Goal: Book appointment/travel/reservation

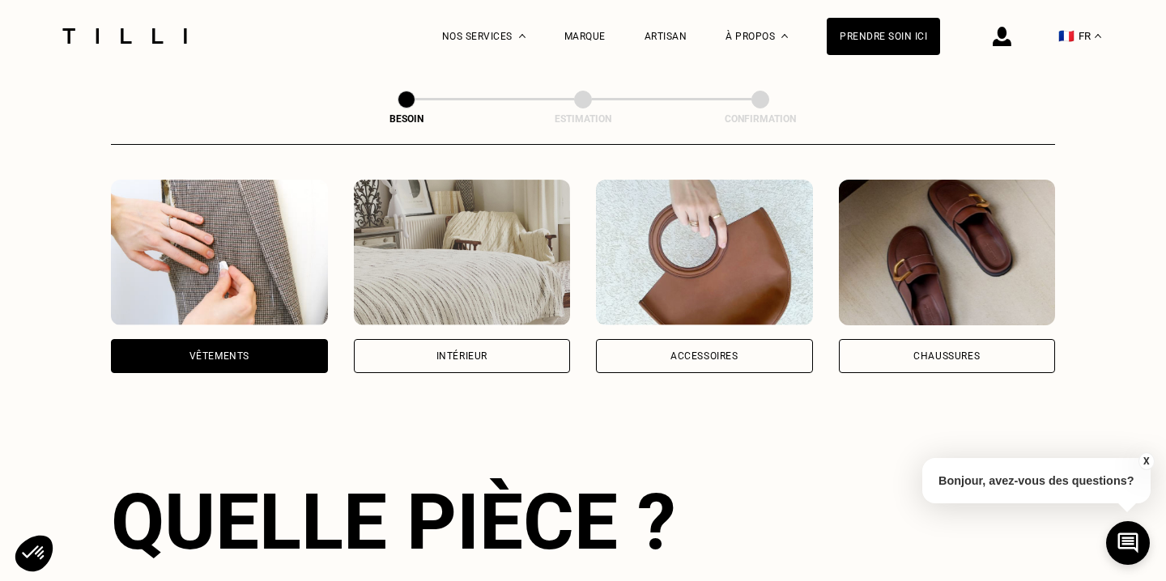
scroll to position [296, 0]
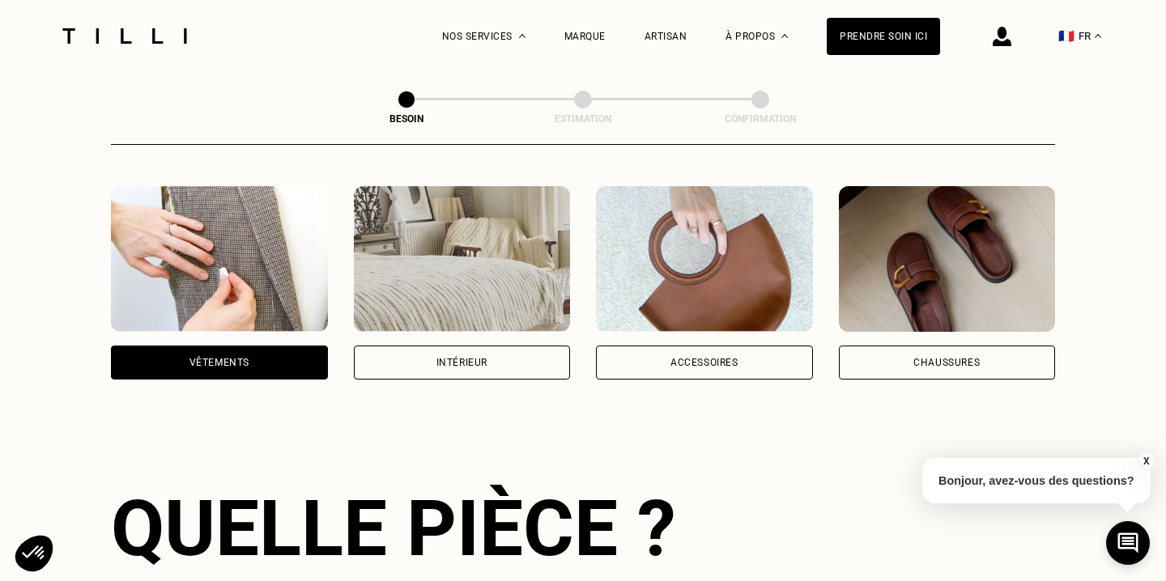
click at [487, 346] on div "Intérieur" at bounding box center [462, 363] width 217 height 34
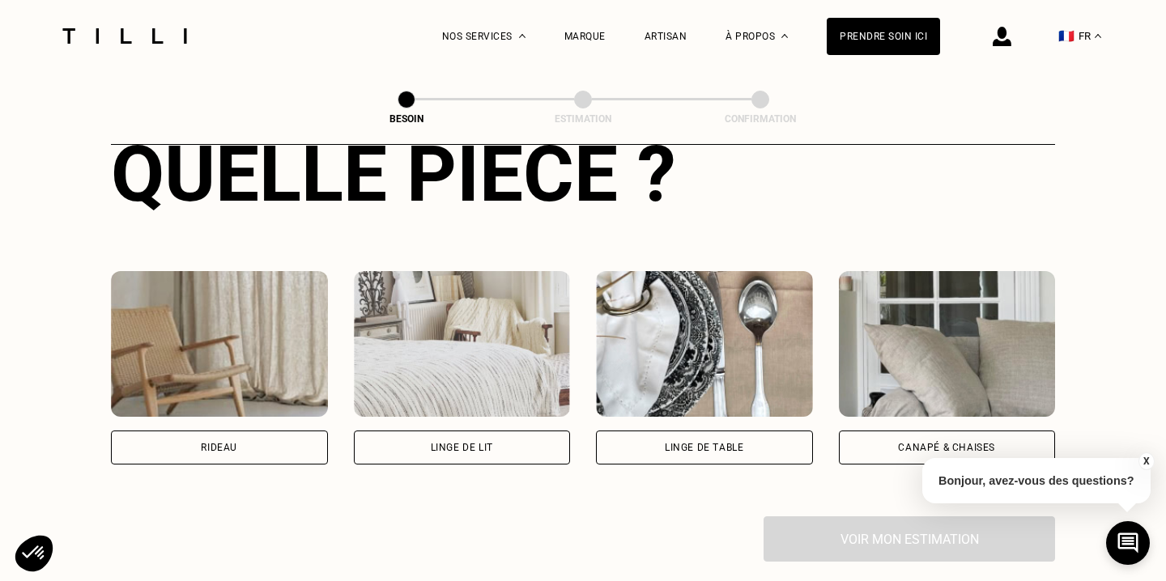
scroll to position [668, 0]
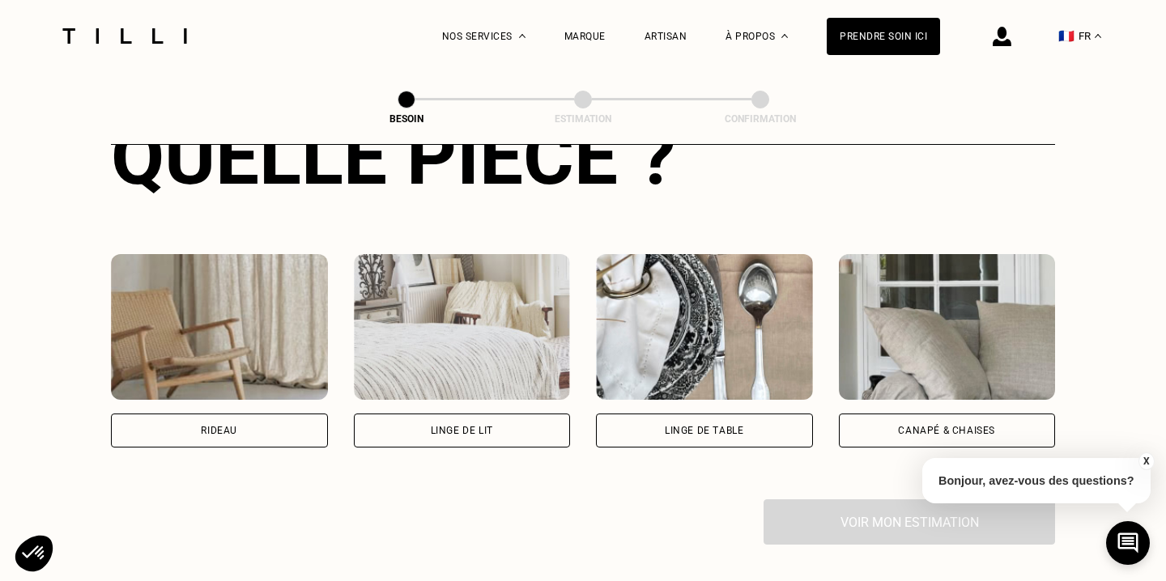
click at [281, 414] on div "Rideau" at bounding box center [219, 431] width 217 height 34
select select "FR"
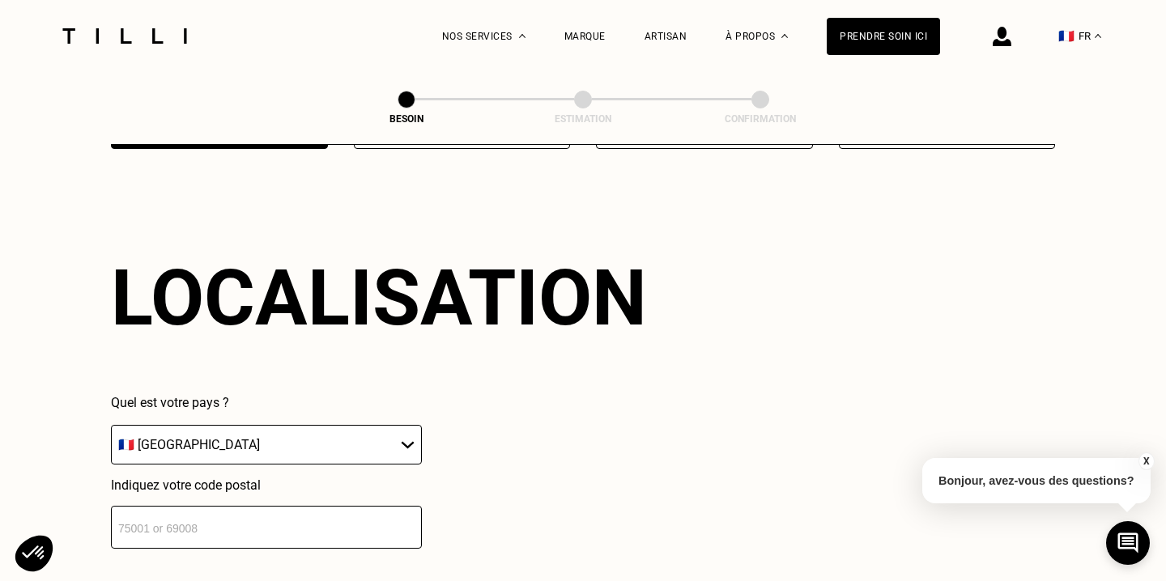
scroll to position [1082, 0]
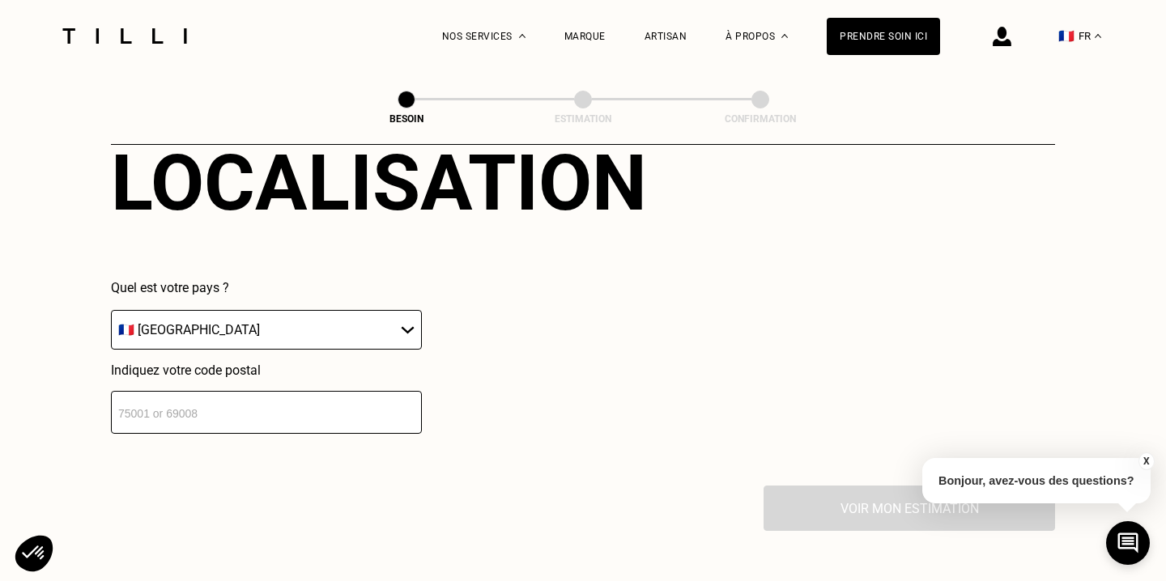
click at [297, 391] on input "number" at bounding box center [266, 412] width 311 height 43
type input "92700"
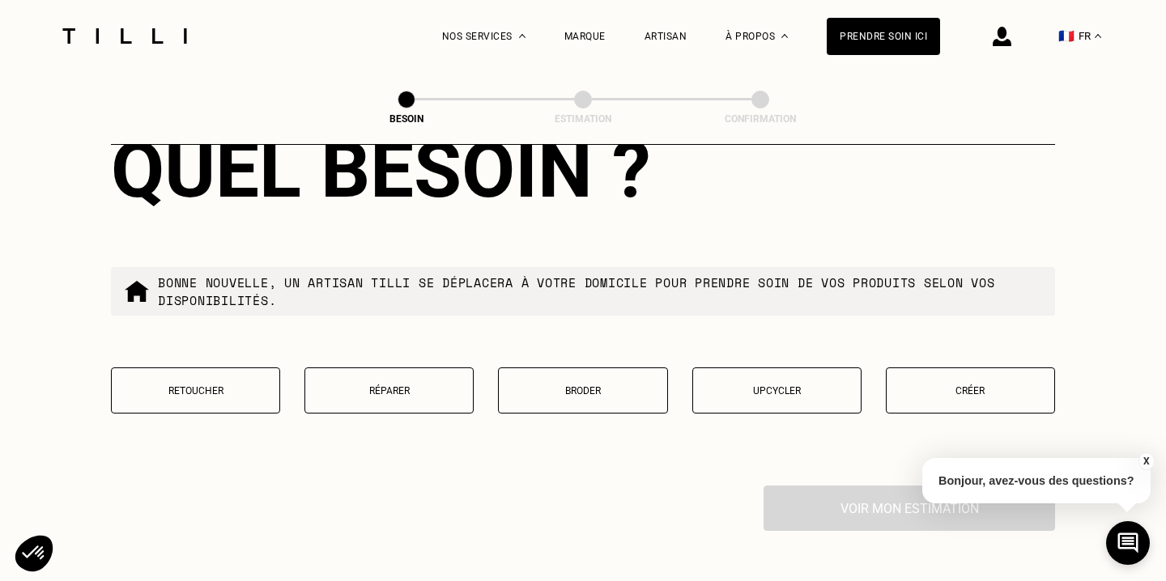
scroll to position [1524, 0]
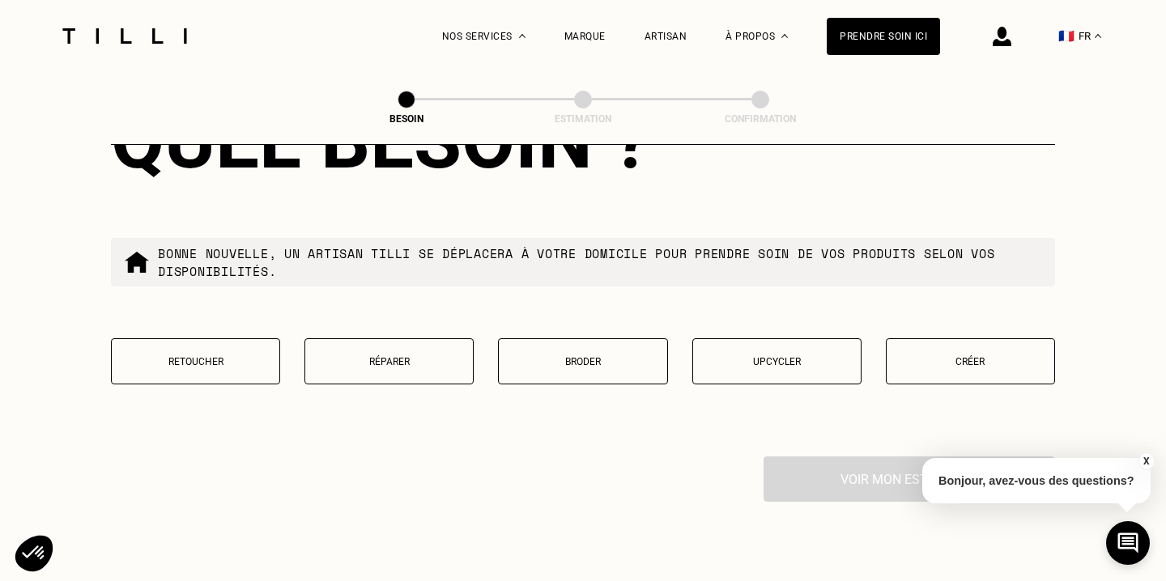
click at [191, 356] on p "Retoucher" at bounding box center [195, 361] width 151 height 11
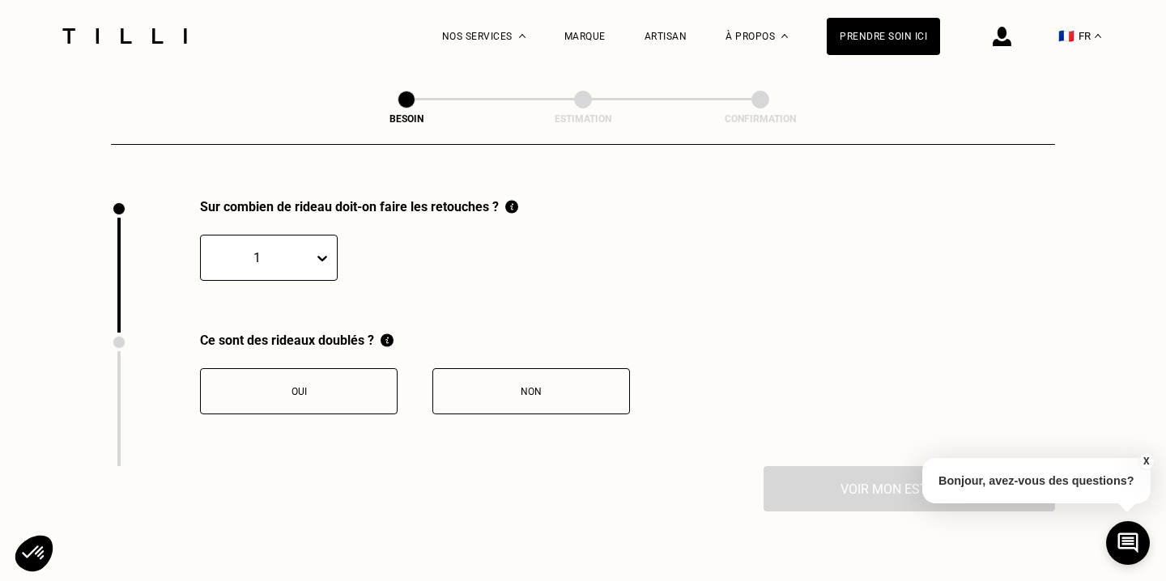
scroll to position [1780, 0]
click at [314, 252] on icon at bounding box center [322, 260] width 16 height 16
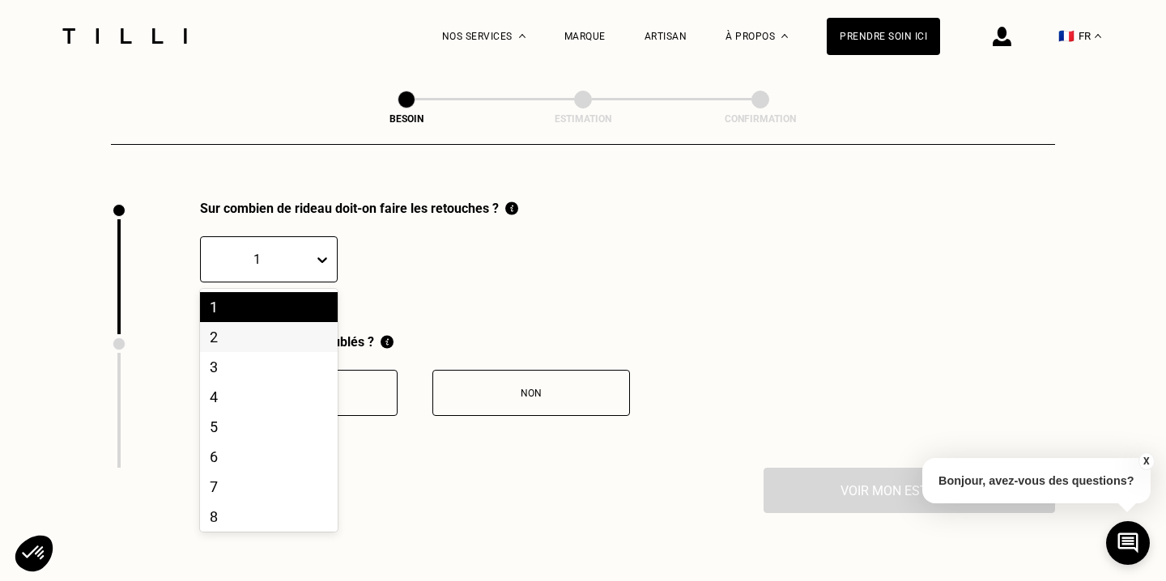
click at [232, 322] on div "2" at bounding box center [269, 337] width 138 height 30
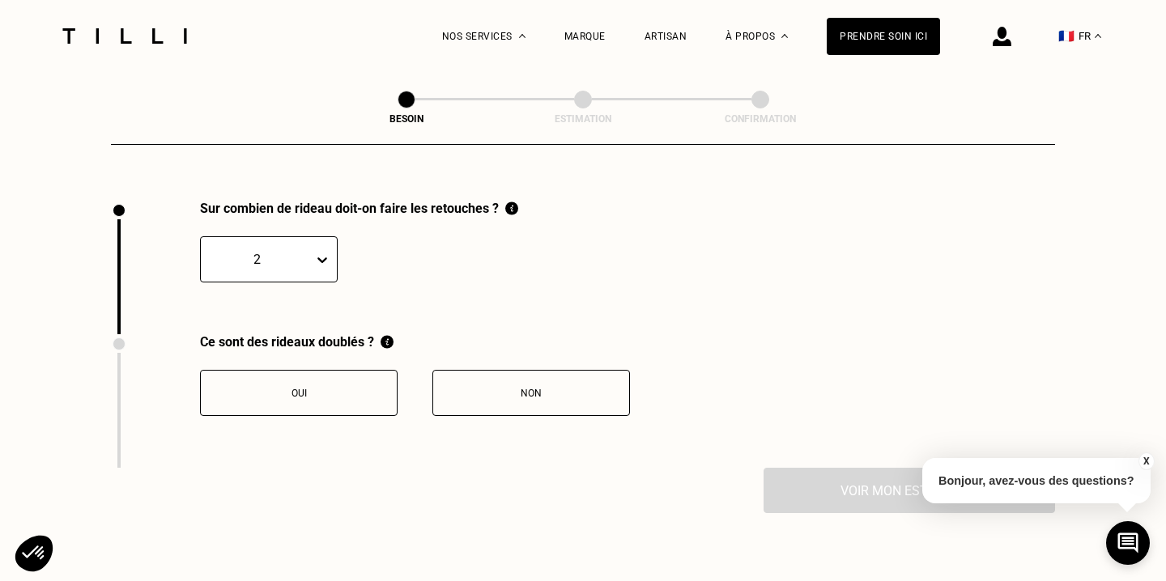
click at [339, 381] on button "Oui" at bounding box center [299, 393] width 198 height 46
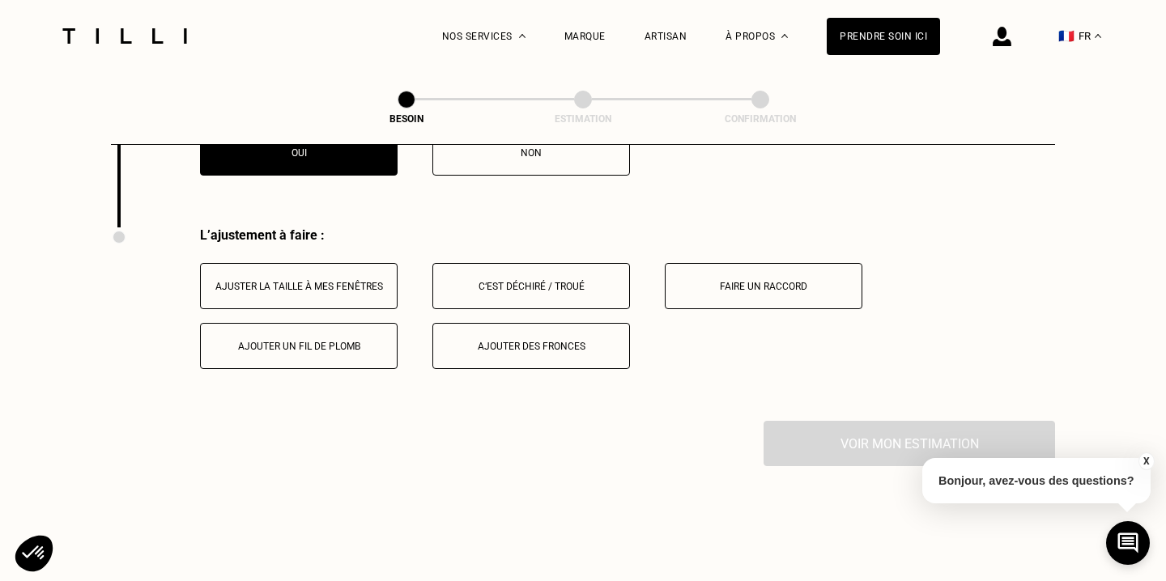
scroll to position [2048, 0]
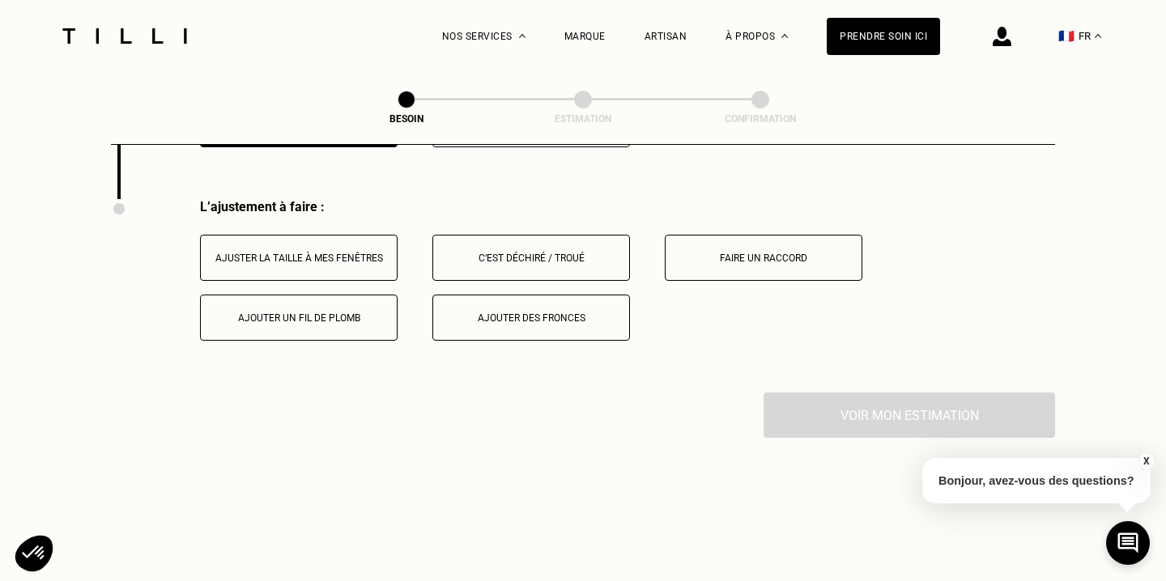
click at [330, 235] on button "Ajuster la taille à mes fenêtres" at bounding box center [299, 258] width 198 height 46
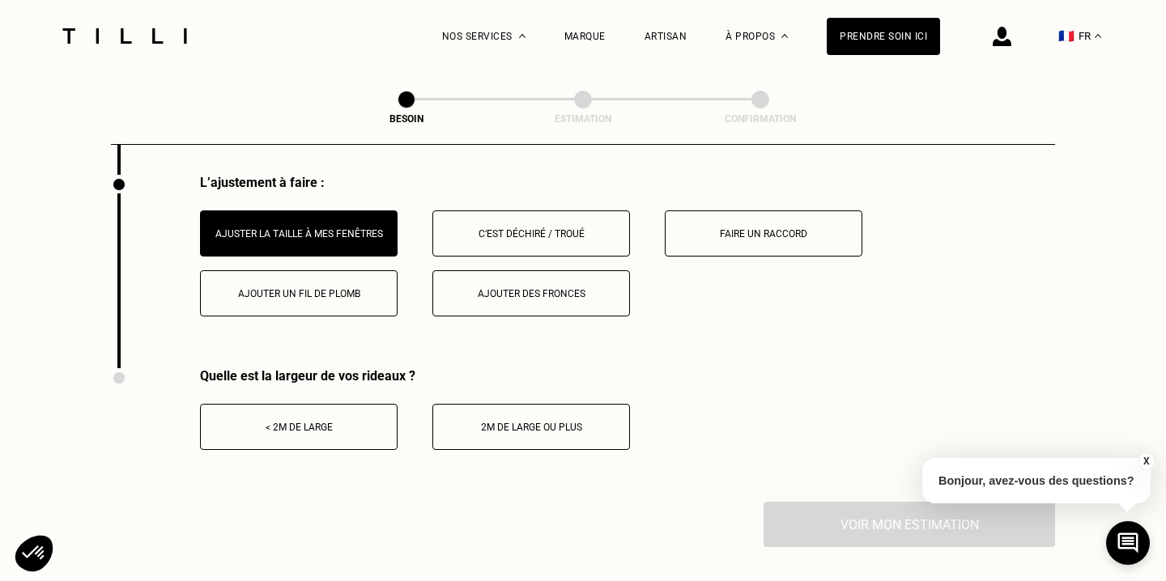
scroll to position [2074, 0]
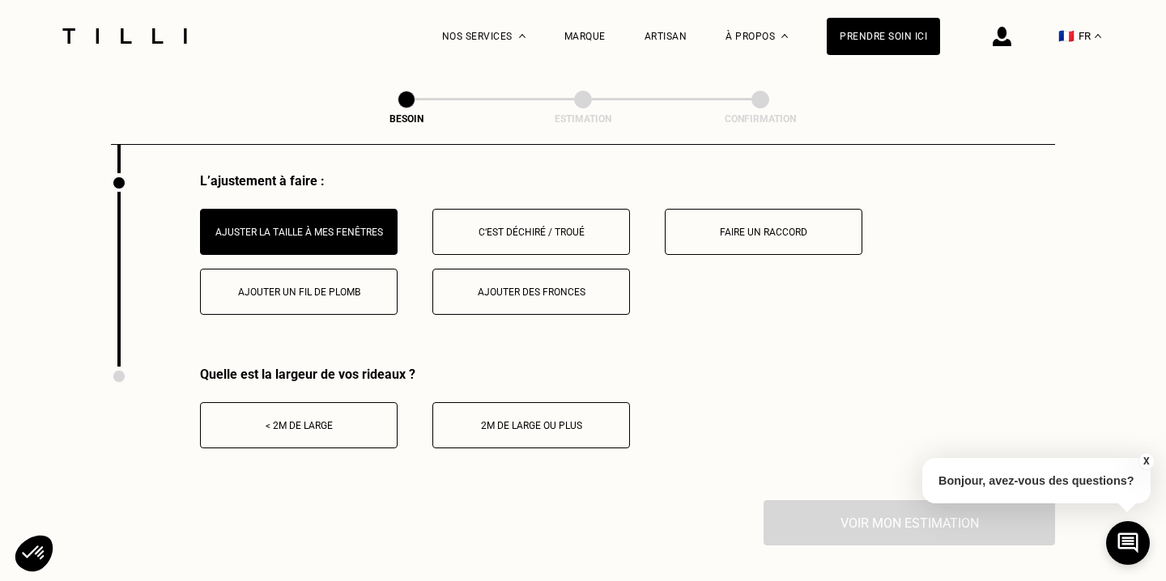
click at [339, 420] on button "< 2m de large" at bounding box center [299, 425] width 198 height 46
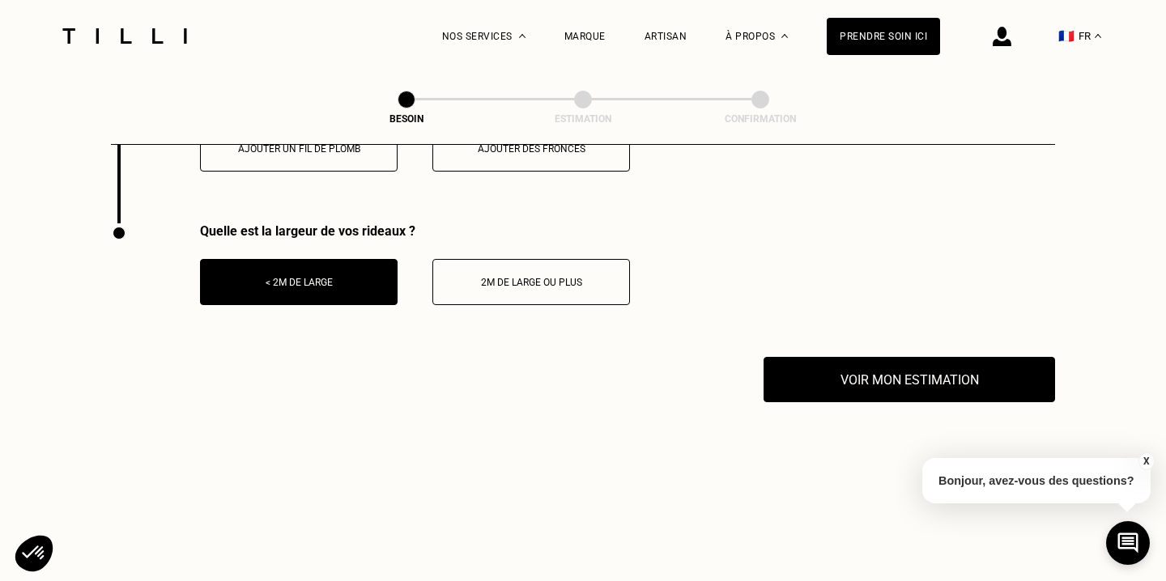
scroll to position [2211, 0]
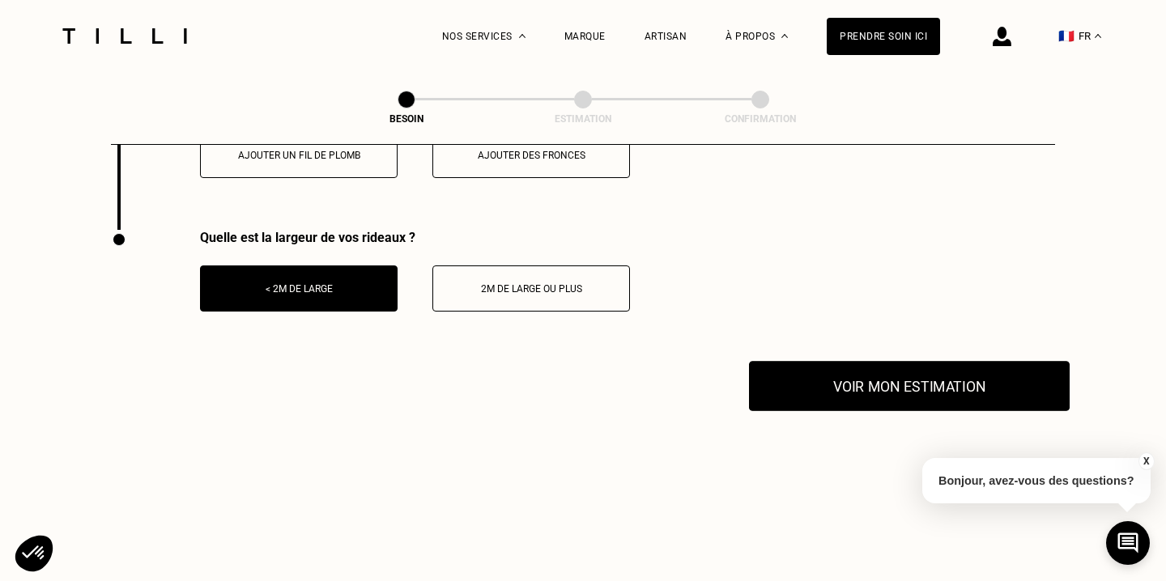
click at [836, 366] on button "Voir mon estimation" at bounding box center [909, 386] width 321 height 50
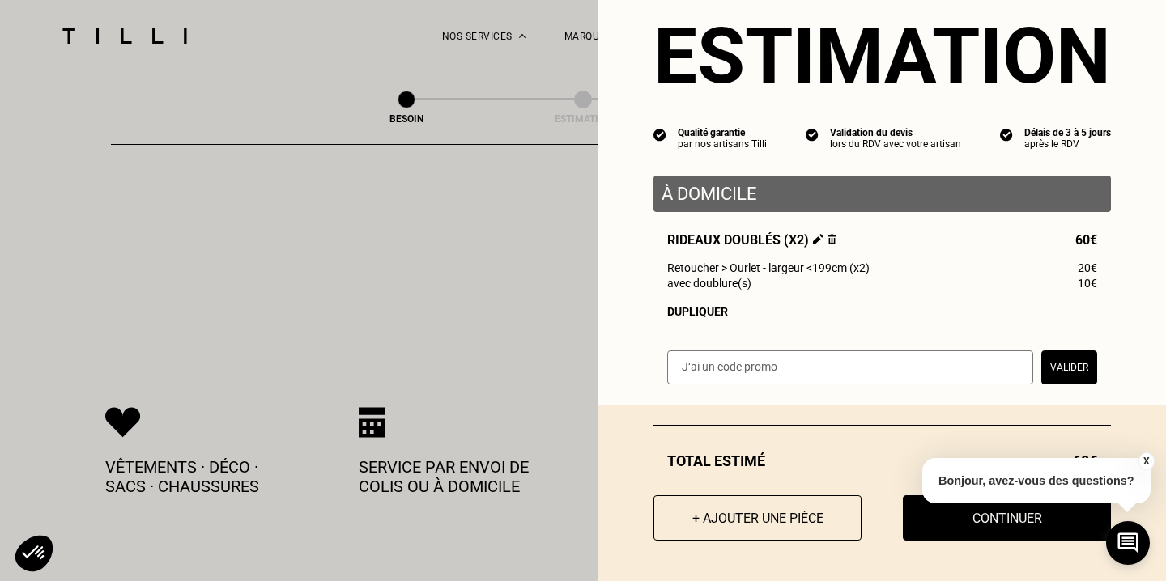
scroll to position [2397, 0]
click at [1148, 462] on button "X" at bounding box center [1146, 462] width 16 height 18
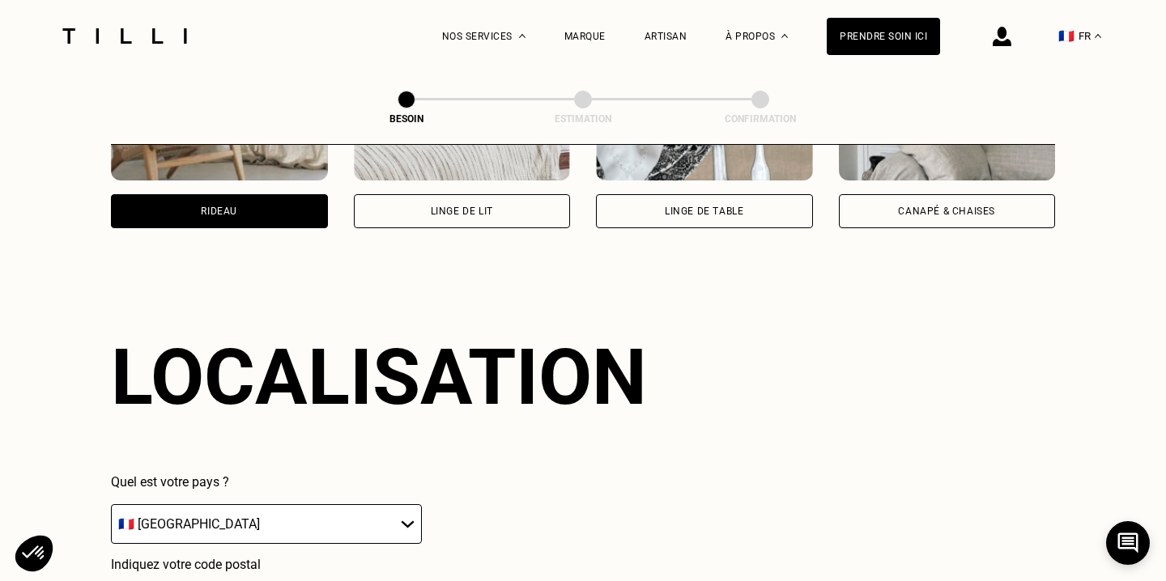
scroll to position [0, 0]
